Goal: Navigation & Orientation: Go to known website

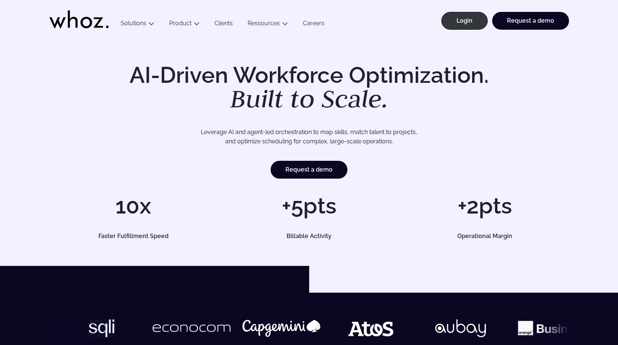
drag, startPoint x: 517, startPoint y: 113, endPoint x: 513, endPoint y: 108, distance: 5.8
click at [515, 110] on div "AI-Driven Workforce Optimization. Built to Scale. Leverage AI and agent-led orc…" at bounding box center [309, 121] width 520 height 115
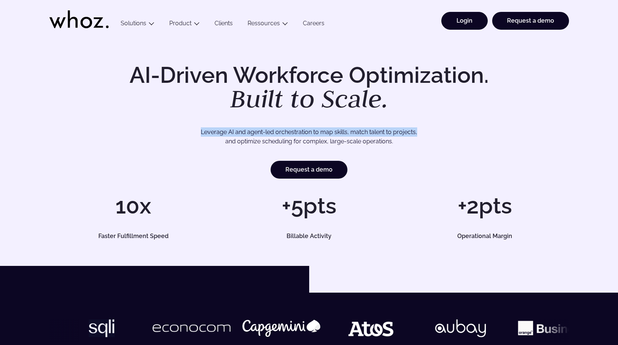
drag, startPoint x: 513, startPoint y: 108, endPoint x: 470, endPoint y: 27, distance: 91.4
click at [470, 27] on link "Login" at bounding box center [465, 21] width 46 height 18
